Goal: Find specific page/section: Find specific page/section

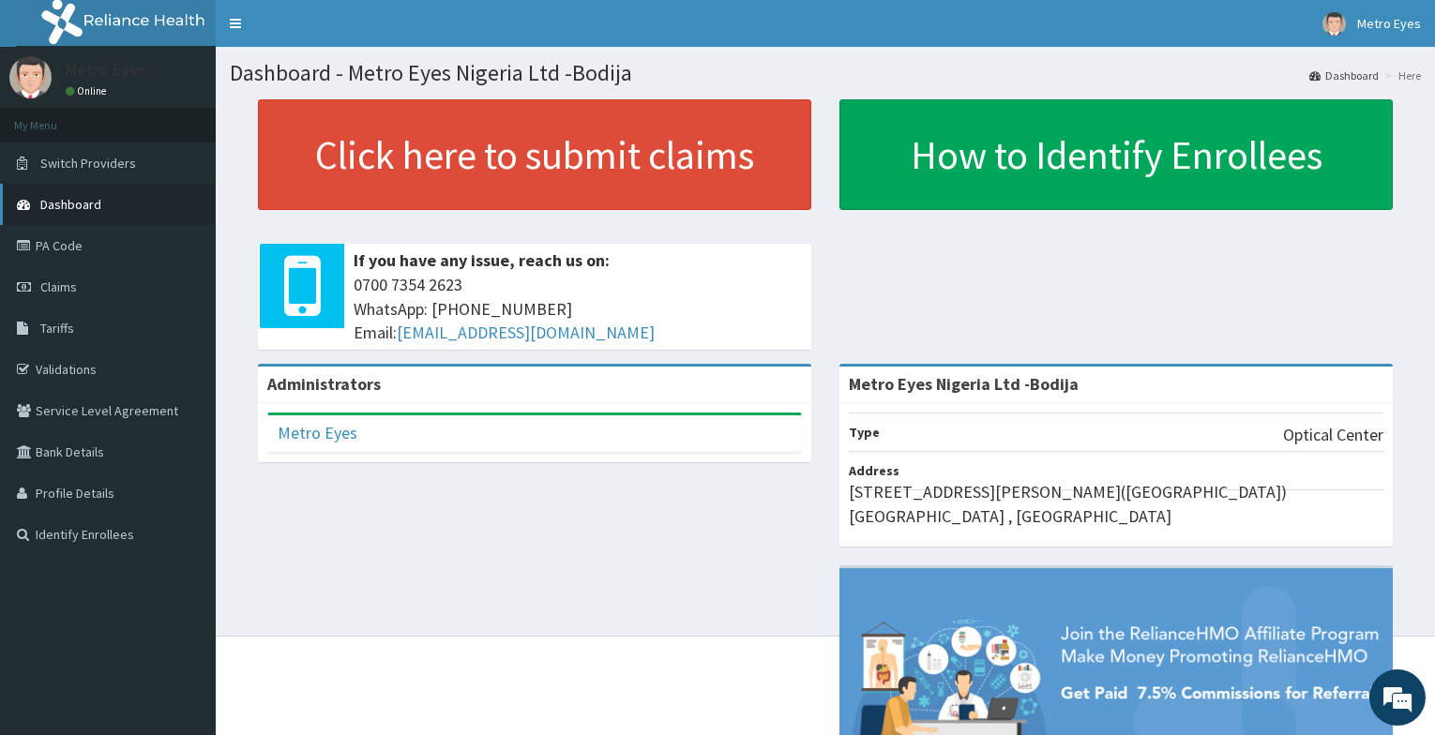
click at [67, 203] on span "Dashboard" at bounding box center [70, 204] width 61 height 17
click at [41, 245] on link "PA Code" at bounding box center [108, 245] width 216 height 41
click at [55, 243] on link "PA Code" at bounding box center [108, 245] width 216 height 41
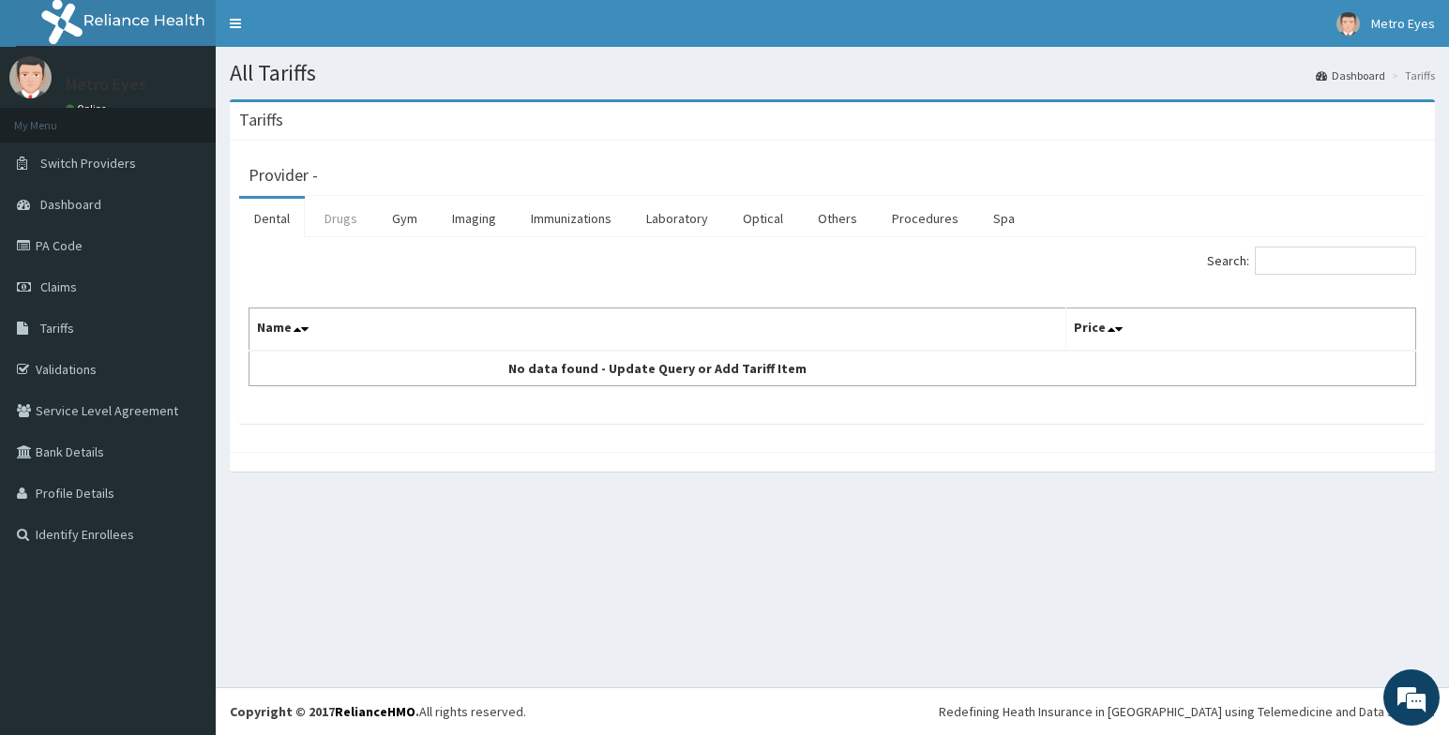
click at [349, 220] on link "Drugs" at bounding box center [340, 218] width 63 height 39
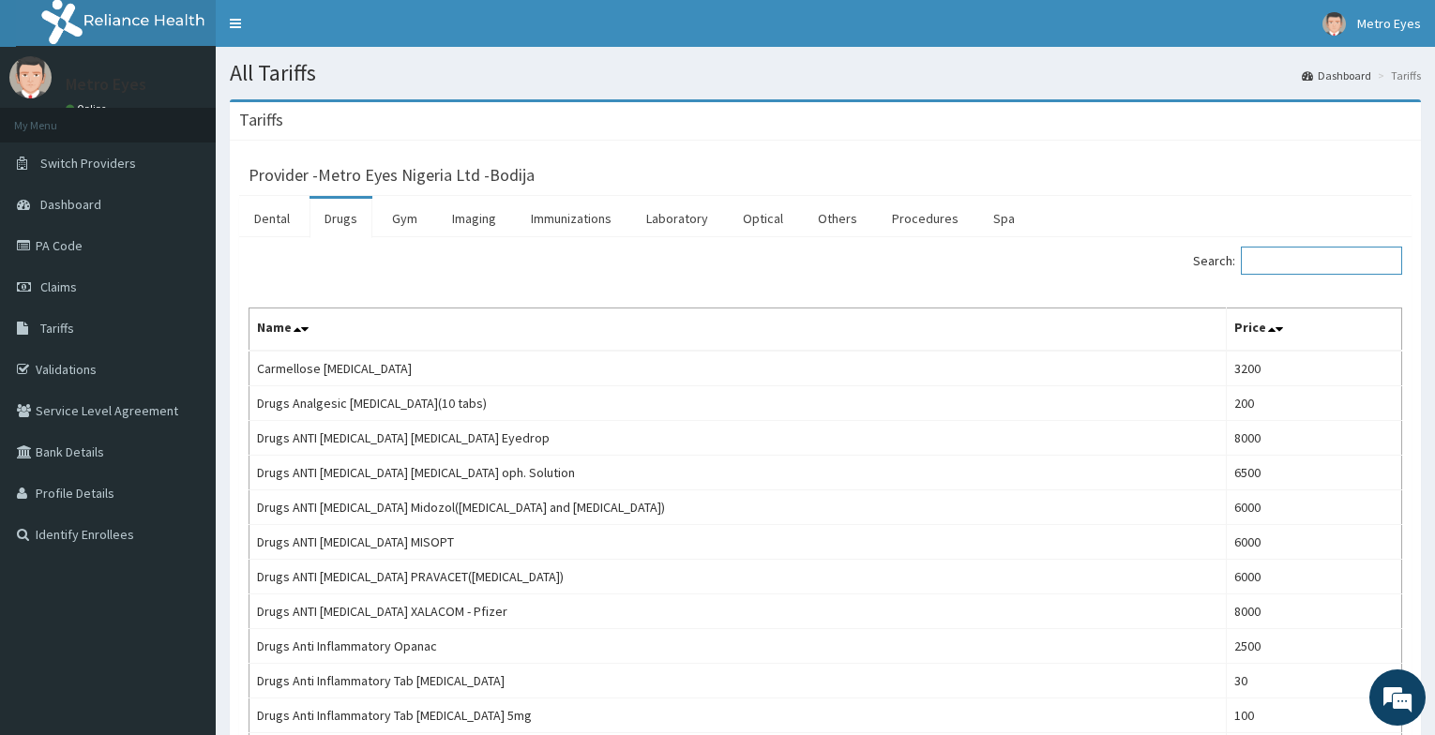
click at [1315, 260] on input "Search:" at bounding box center [1321, 261] width 161 height 28
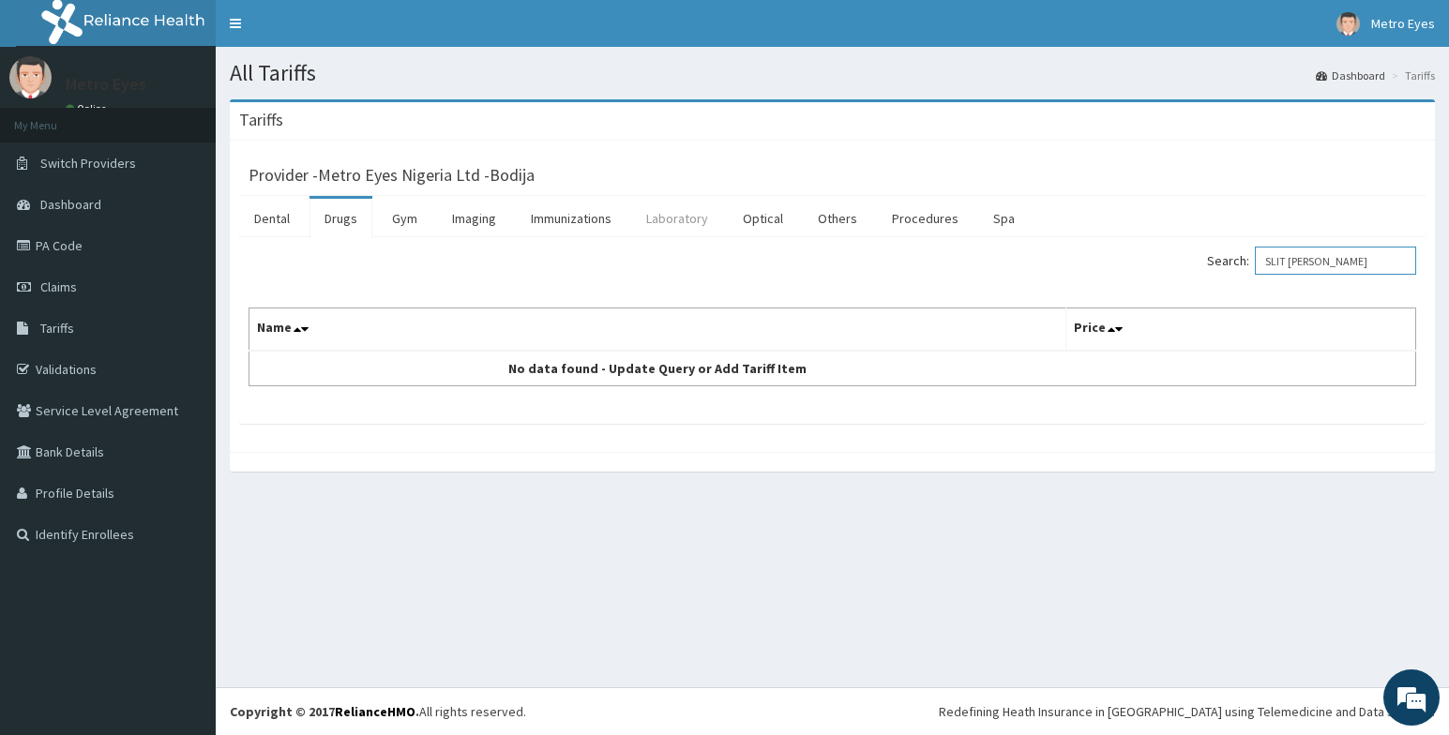
type input "SLIT LAM"
click at [667, 218] on link "Laboratory" at bounding box center [677, 218] width 92 height 39
click at [1283, 266] on input "Search:" at bounding box center [1335, 261] width 161 height 28
type input "SLIT"
click at [342, 219] on link "Drugs" at bounding box center [340, 218] width 63 height 39
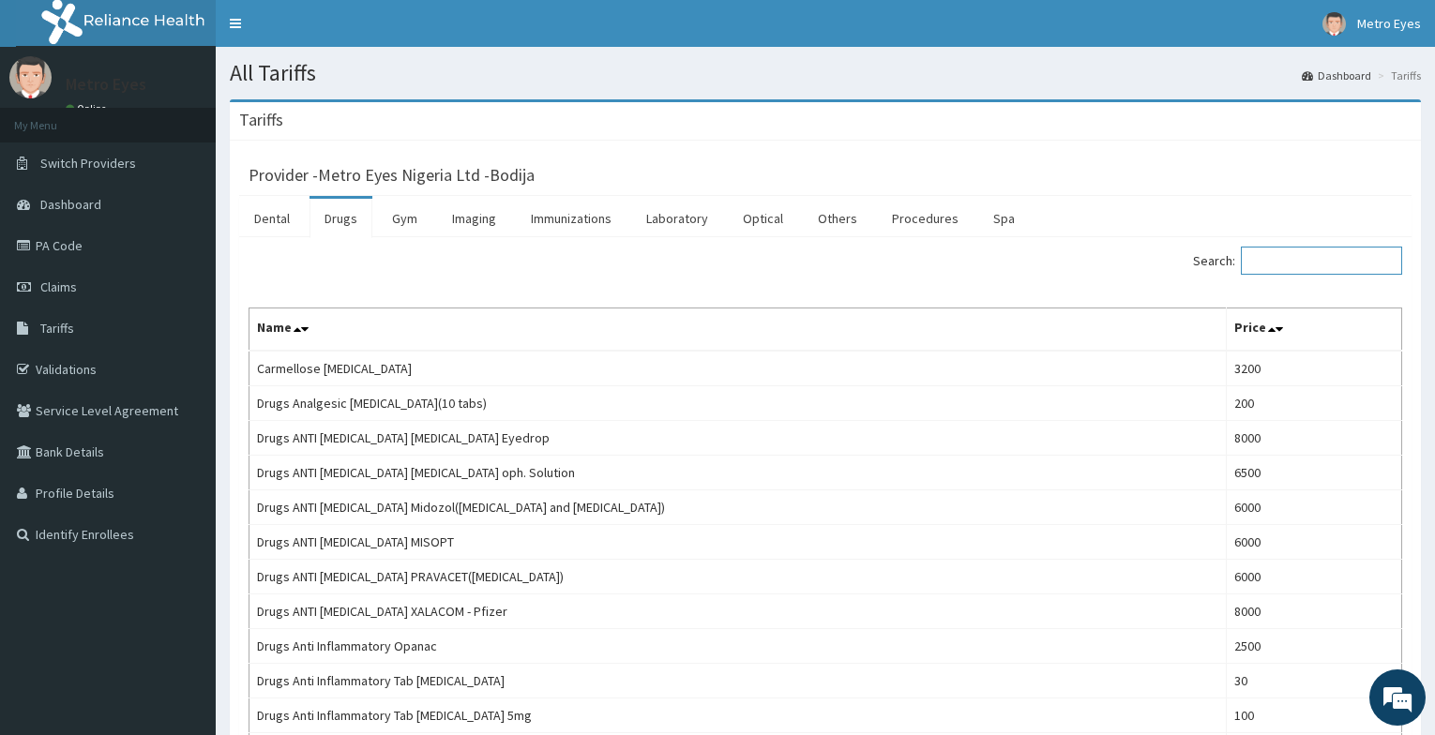
click at [1271, 263] on input "Search:" at bounding box center [1321, 261] width 161 height 28
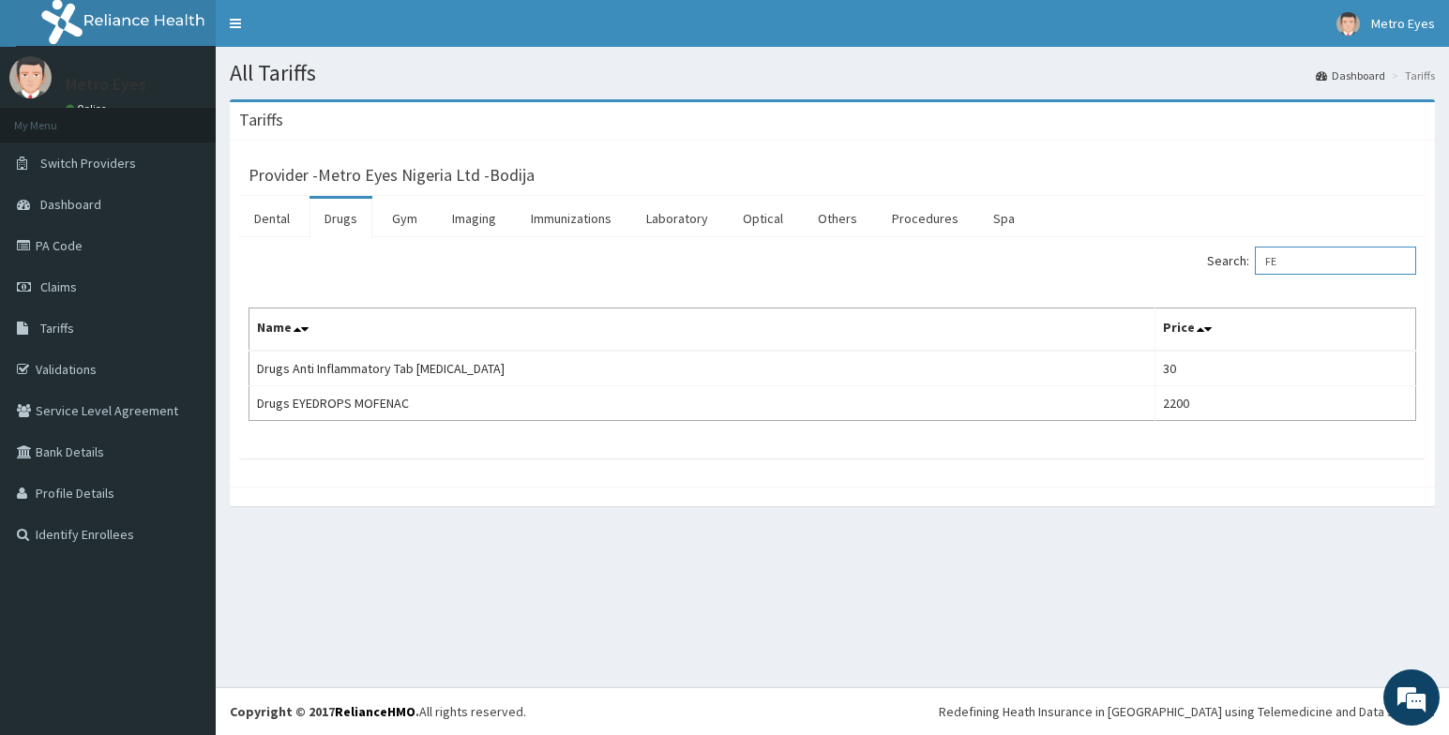
type input "F"
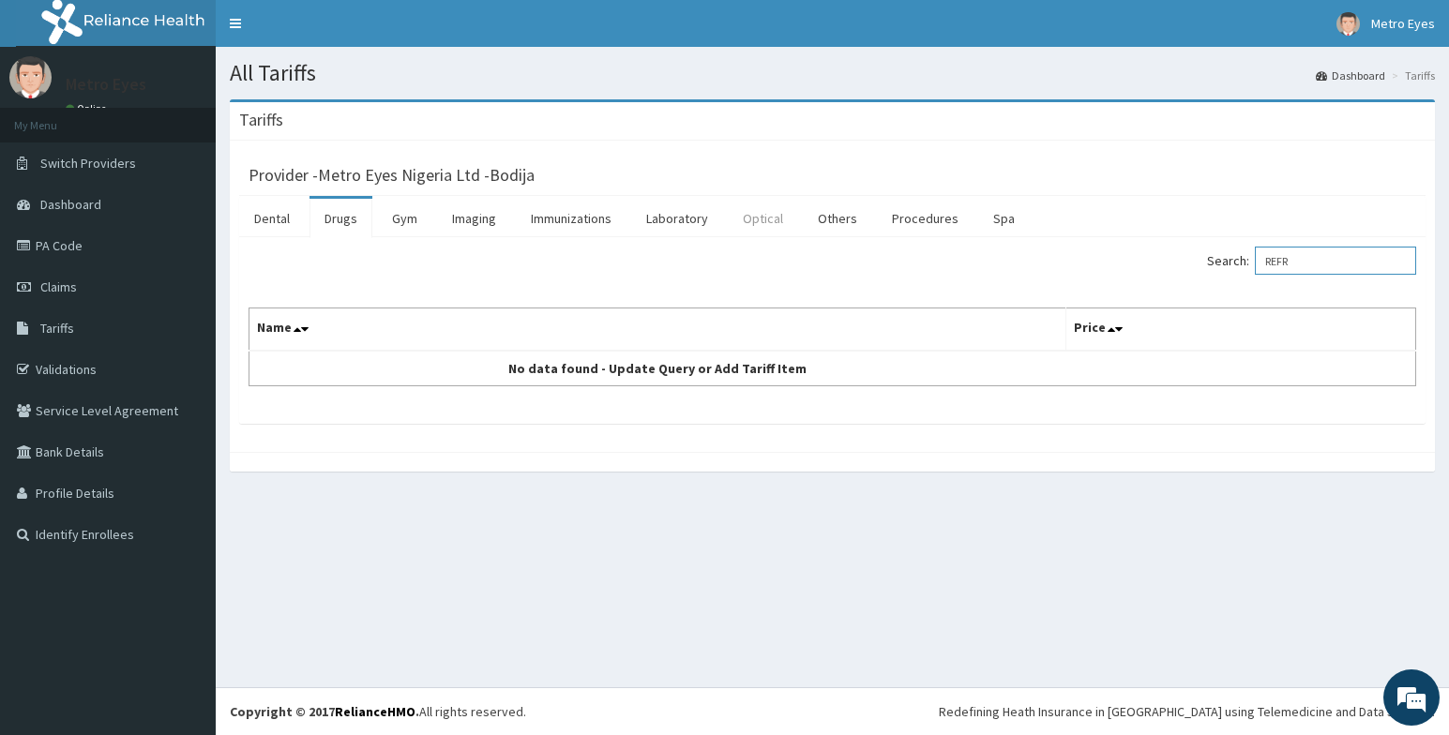
type input "REFR"
click at [753, 218] on link "Optical" at bounding box center [763, 218] width 70 height 39
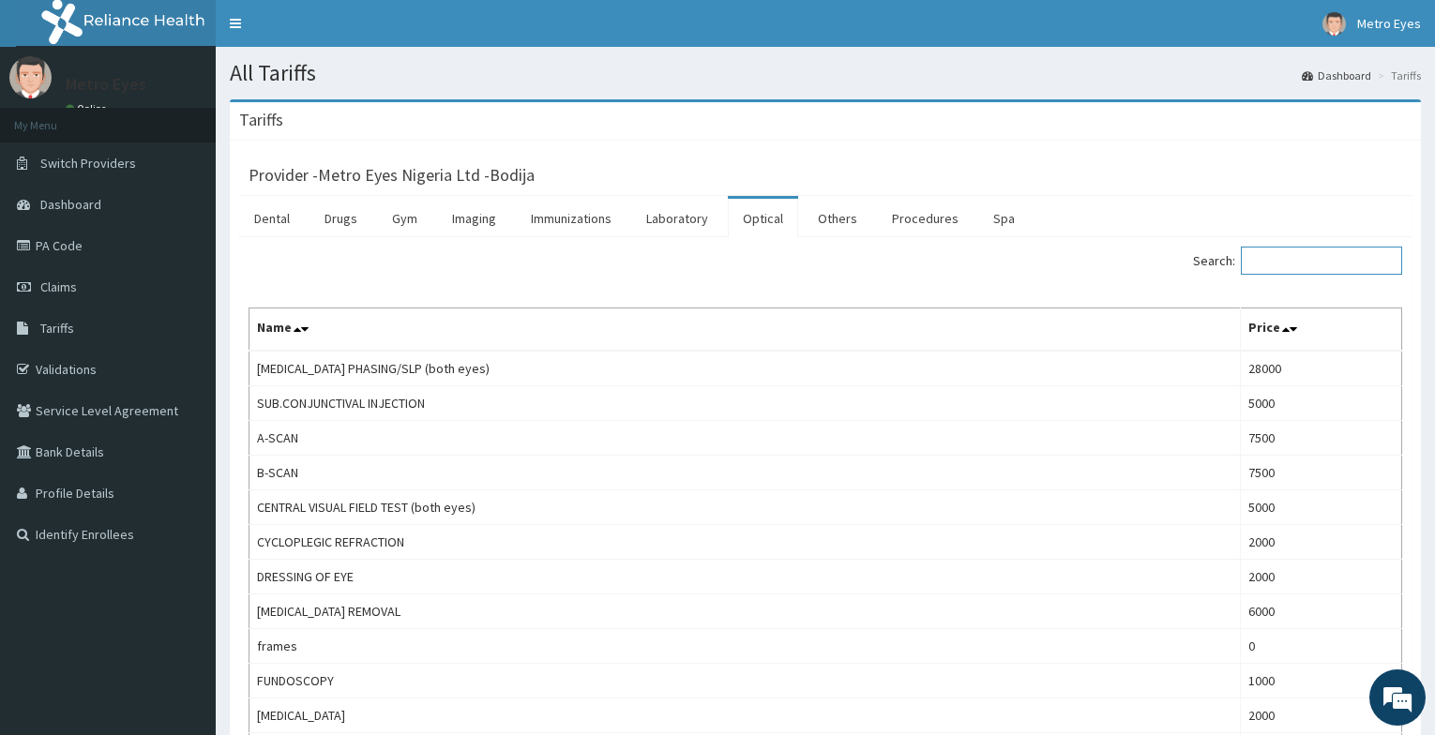
click at [1295, 259] on input "Search:" at bounding box center [1321, 261] width 161 height 28
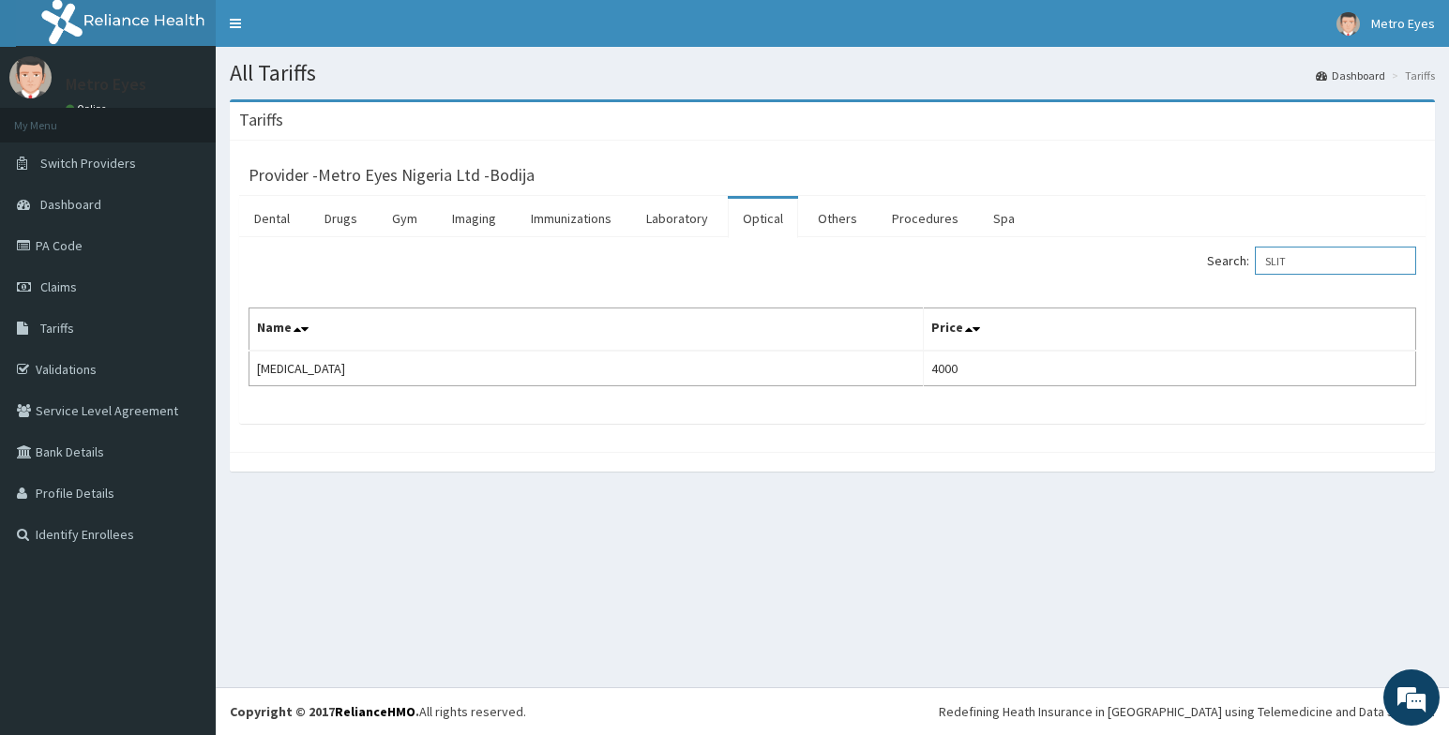
type input "SLIT"
click at [1036, 165] on div "Provider - Metro Eyes Nigeria Ltd -Bodija" at bounding box center [831, 172] width 1167 height 26
click at [73, 244] on link "PA Code" at bounding box center [108, 245] width 216 height 41
